Goal: Complete application form

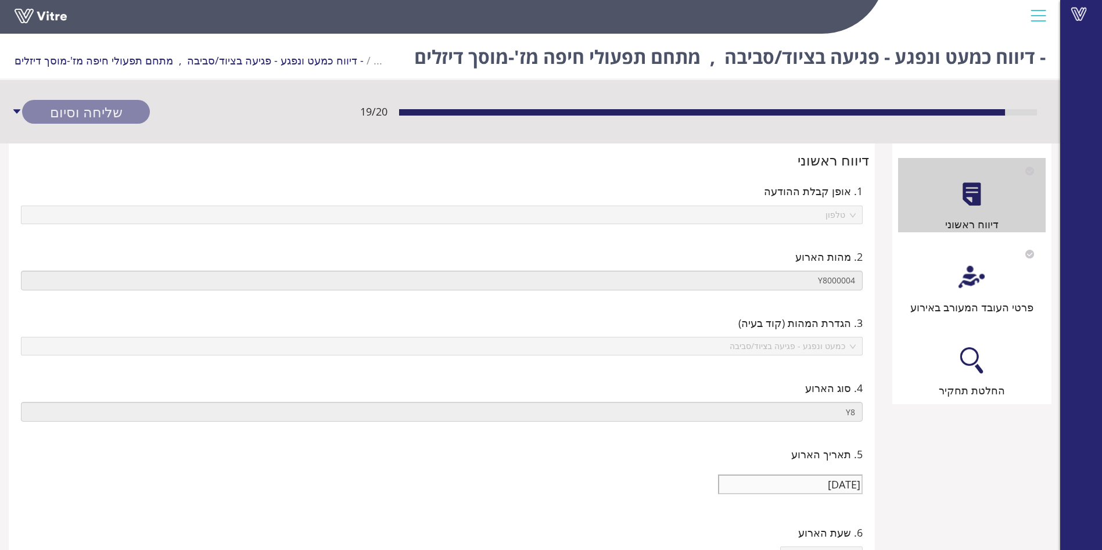
type input "1100M-007 מתחם תפעולי חיפה מז'-מוסך דיזלים"
type input "386151 [PERSON_NAME]"
click at [830, 216] on span "טלפון" at bounding box center [442, 214] width 828 height 17
click at [965, 263] on div "פרטי העובד המעורב באירוע" at bounding box center [972, 278] width 148 height 74
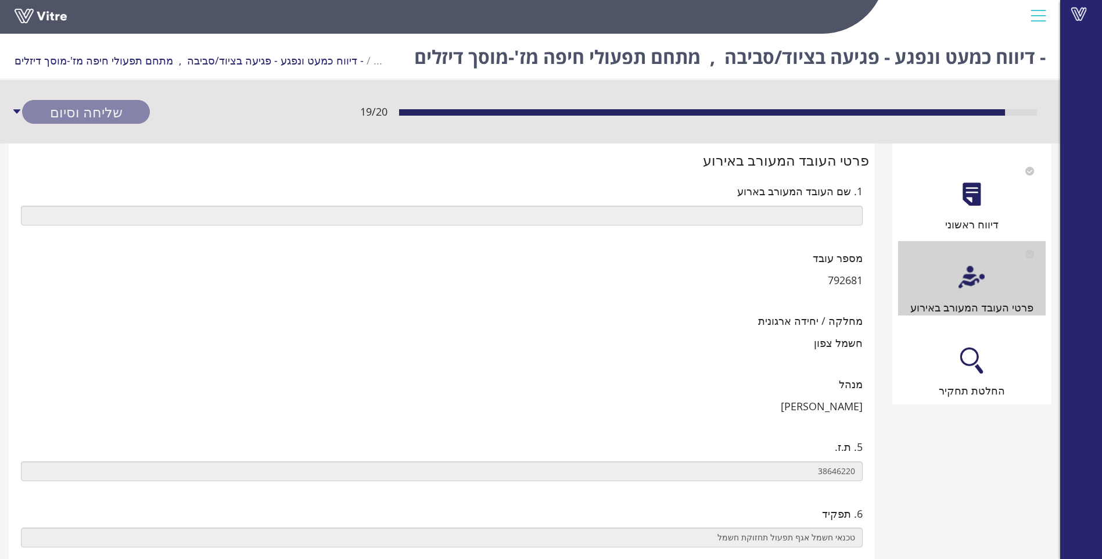
click at [964, 365] on div at bounding box center [971, 360] width 26 height 26
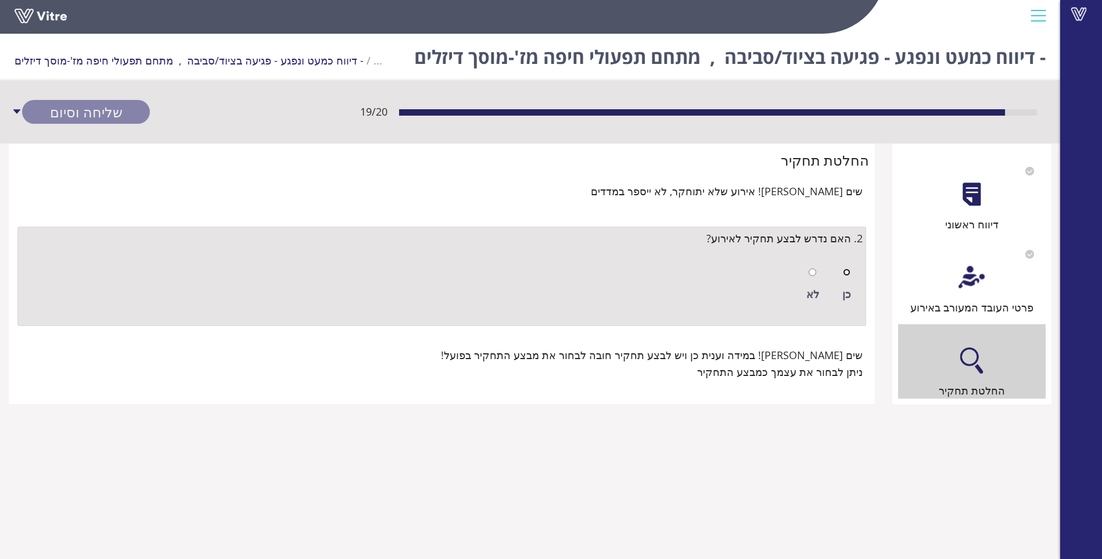
click at [846, 271] on input "radio" at bounding box center [847, 272] width 8 height 8
radio input "true"
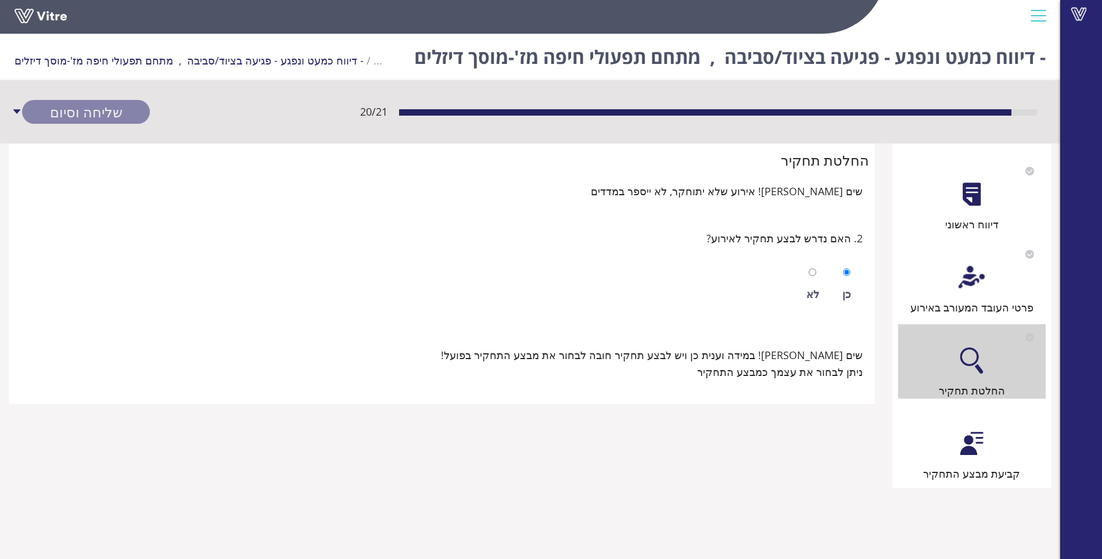
click at [973, 433] on div at bounding box center [971, 443] width 26 height 26
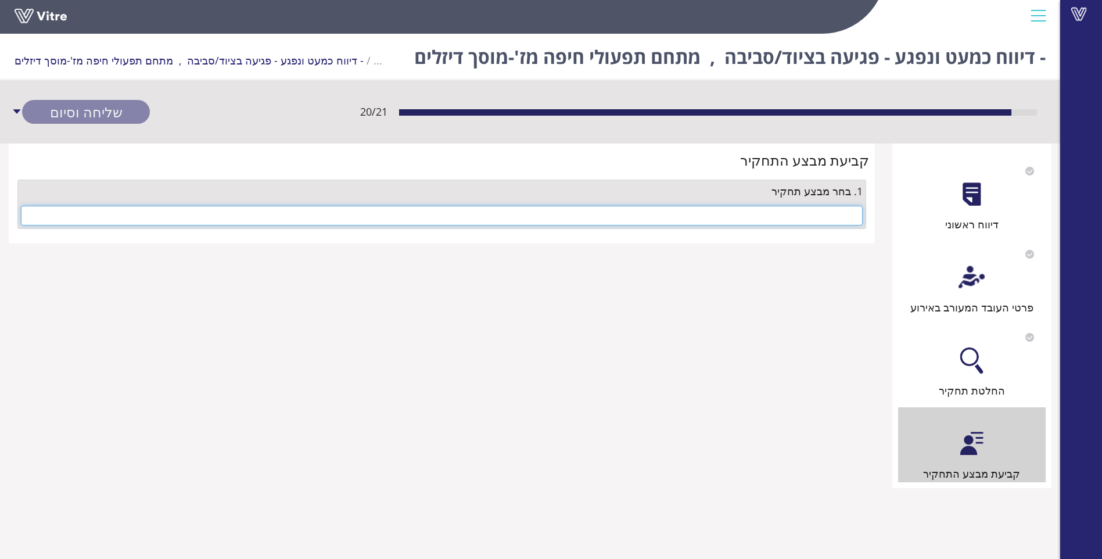
click at [837, 218] on input "text" at bounding box center [442, 216] width 842 height 20
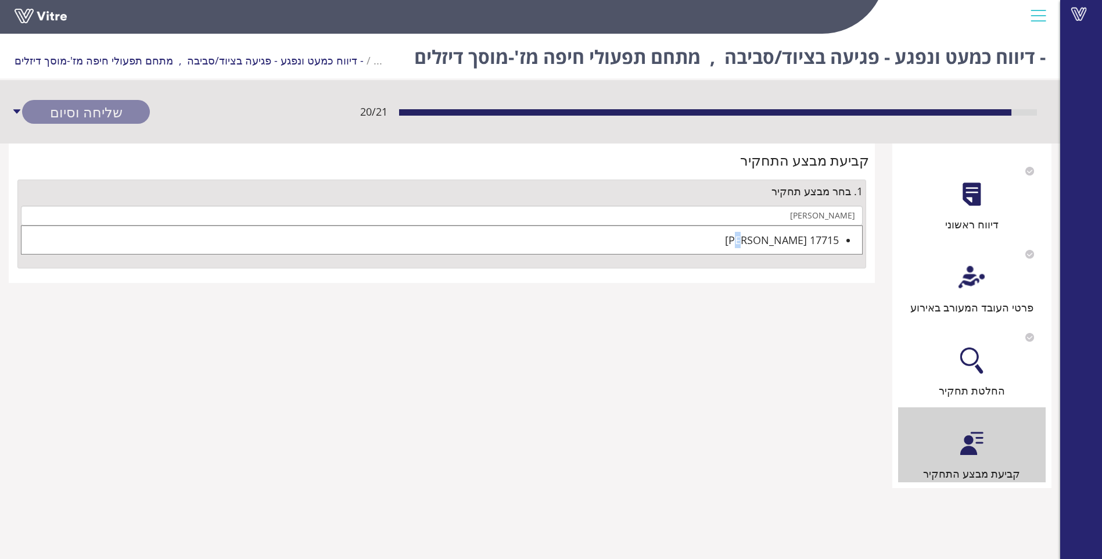
click at [795, 238] on div "17715 [PERSON_NAME]" at bounding box center [429, 240] width 817 height 16
type input "17715 [PERSON_NAME]"
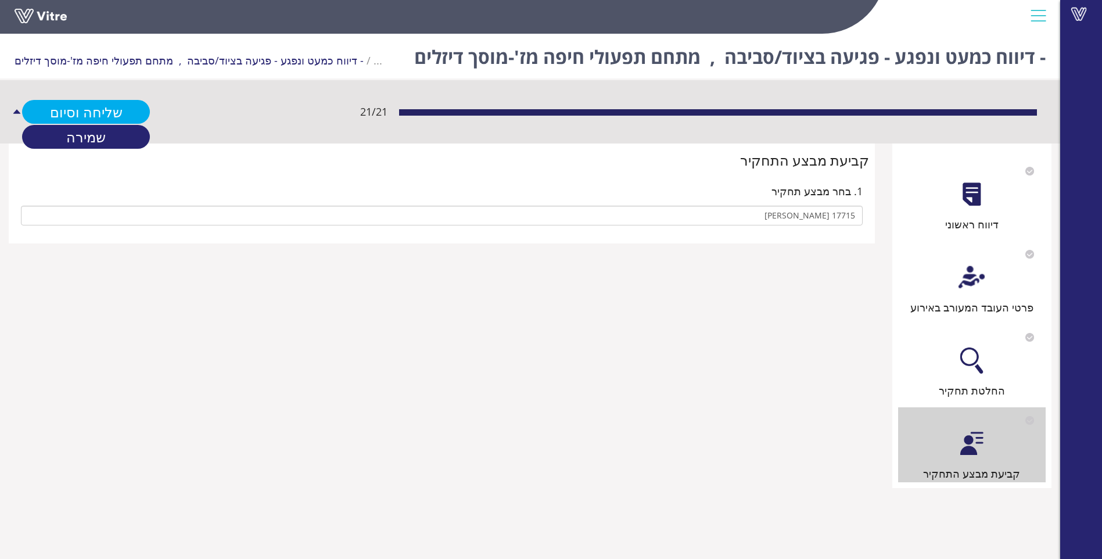
click at [99, 107] on link "שליחה וסיום" at bounding box center [86, 112] width 128 height 24
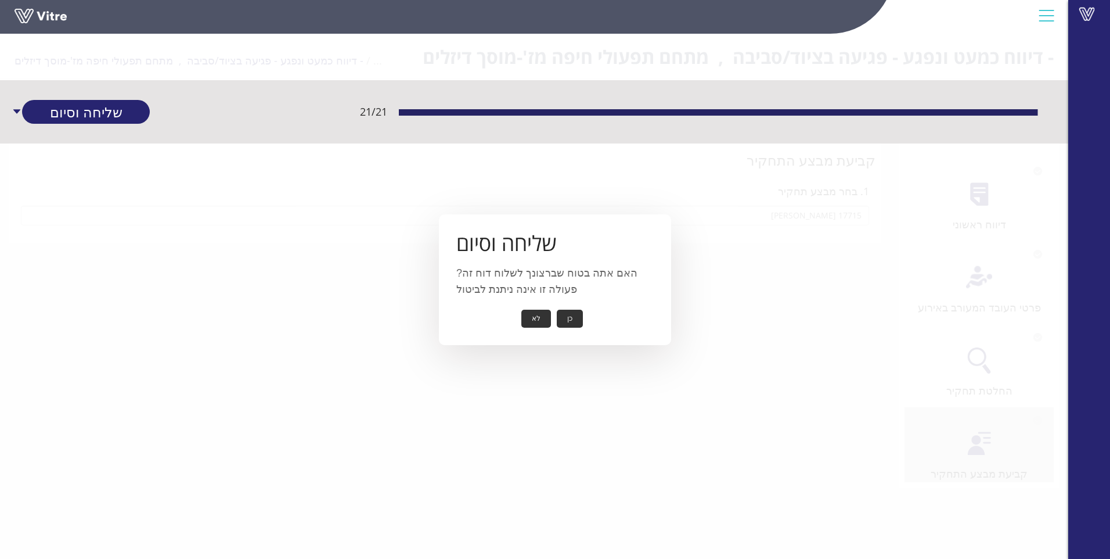
click at [569, 318] on button "כן" at bounding box center [570, 319] width 26 height 18
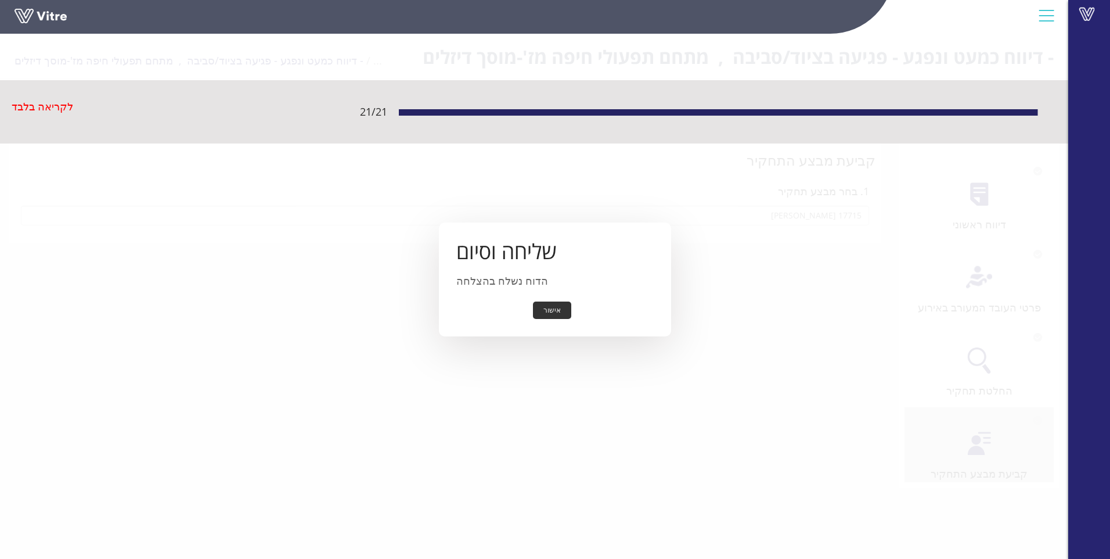
click at [546, 303] on button "אישור" at bounding box center [552, 310] width 38 height 18
